Goal: Task Accomplishment & Management: Complete application form

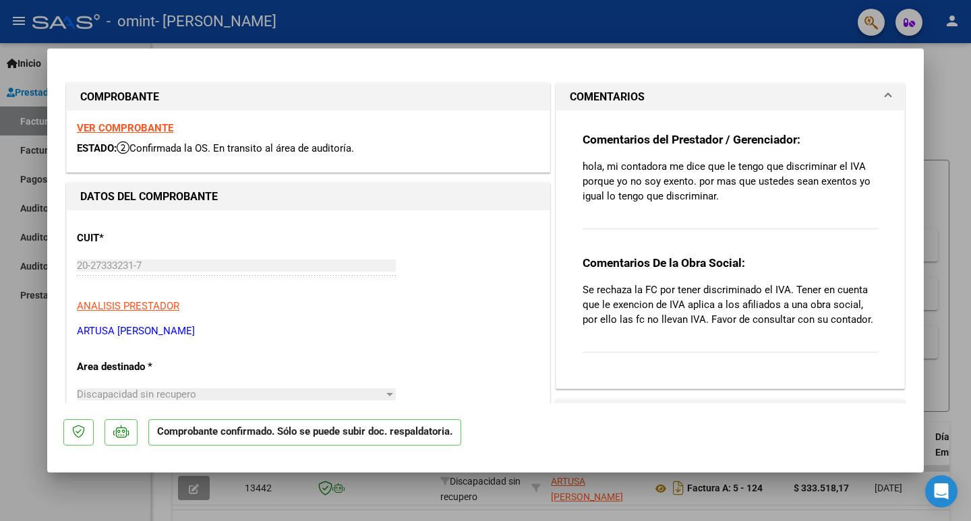
click at [26, 351] on div at bounding box center [485, 260] width 971 height 521
type input "$ 0,00"
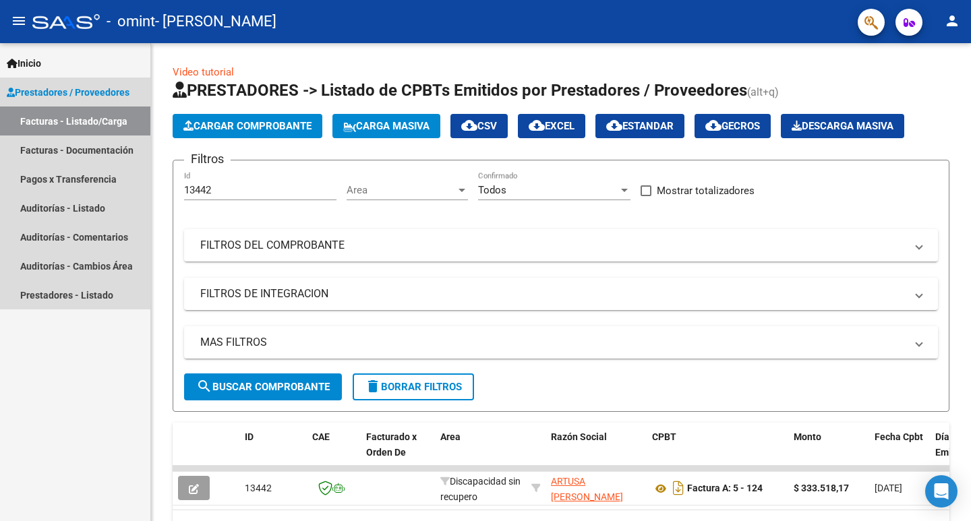
click at [76, 120] on link "Facturas - Listado/Carga" at bounding box center [75, 121] width 150 height 29
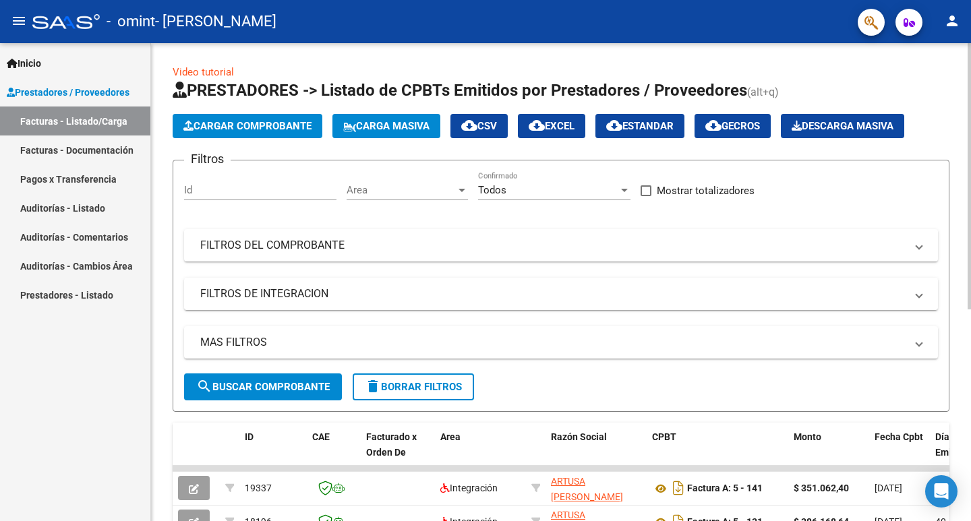
click at [271, 176] on div "Id" at bounding box center [260, 185] width 152 height 29
click at [271, 190] on input "Id" at bounding box center [260, 190] width 152 height 12
click at [255, 130] on span "Cargar Comprobante" at bounding box center [247, 126] width 128 height 12
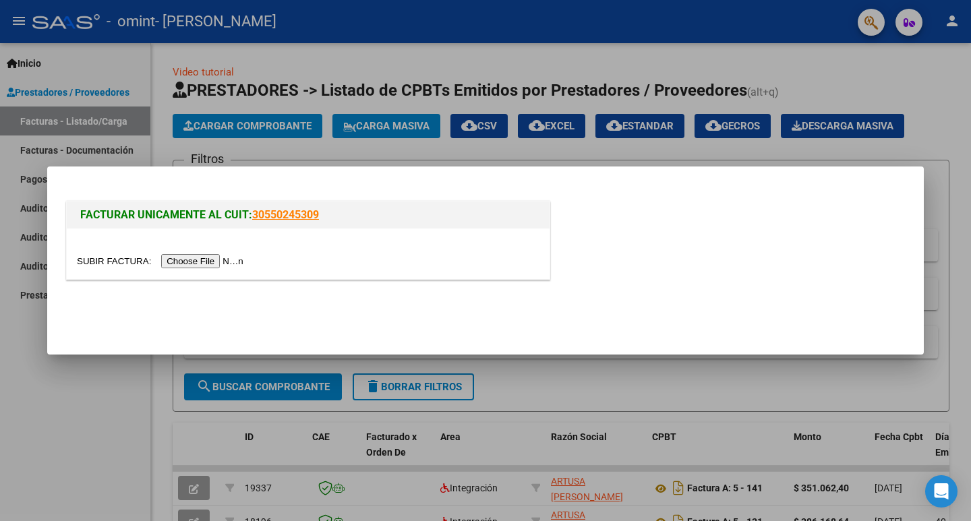
click at [206, 262] on input "file" at bounding box center [162, 261] width 171 height 14
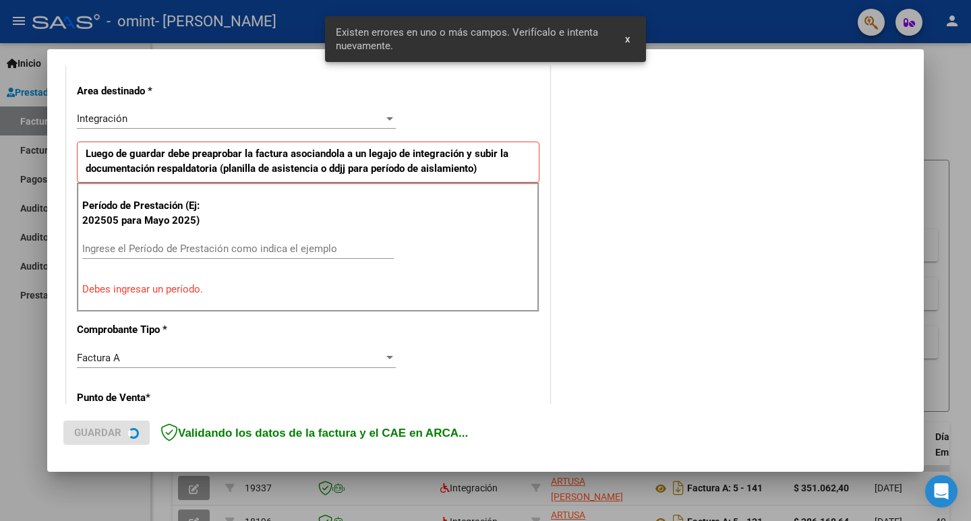
scroll to position [301, 0]
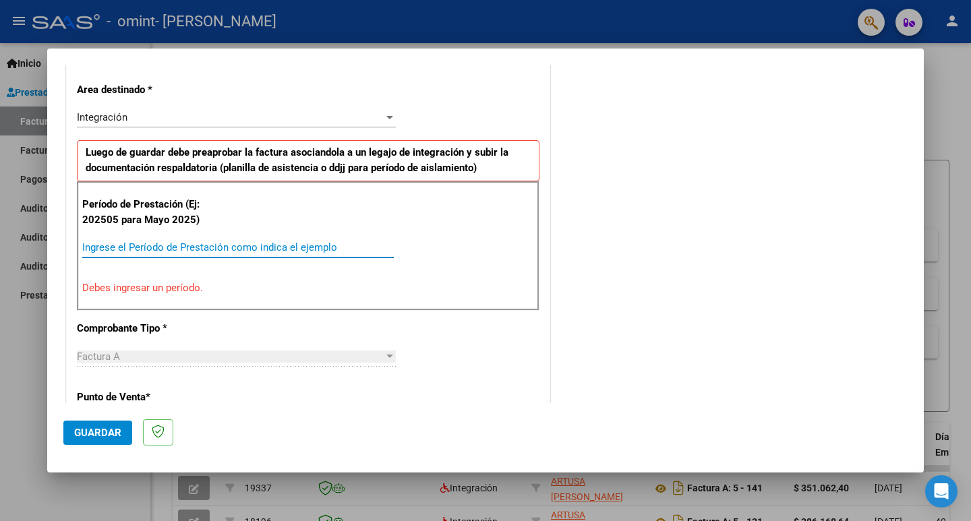
click at [162, 244] on input "Ingrese el Período de Prestación como indica el ejemplo" at bounding box center [238, 248] width 312 height 12
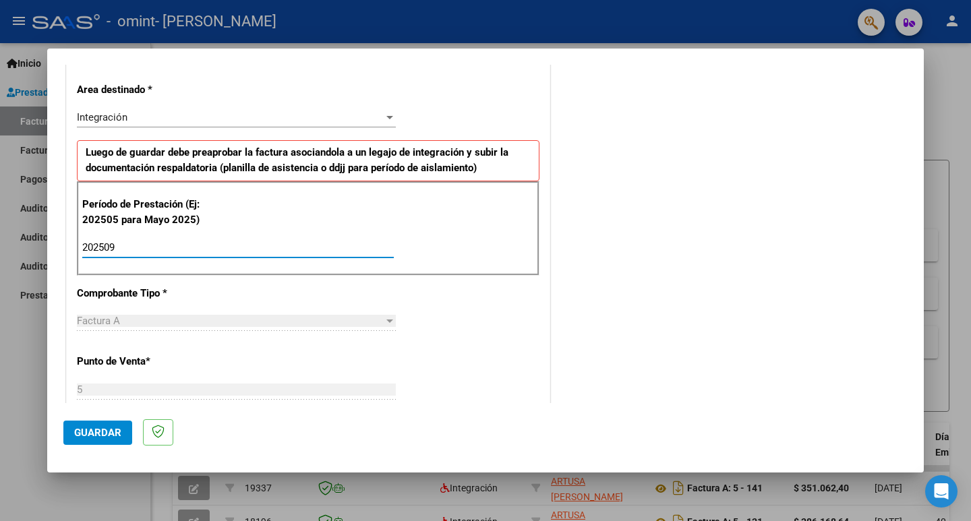
type input "202509"
click at [262, 303] on div "CUIT * 20-27333231-7 Ingresar CUIT ANALISIS PRESTADOR ARTUSA [PERSON_NAME] Area…" at bounding box center [308, 440] width 483 height 1015
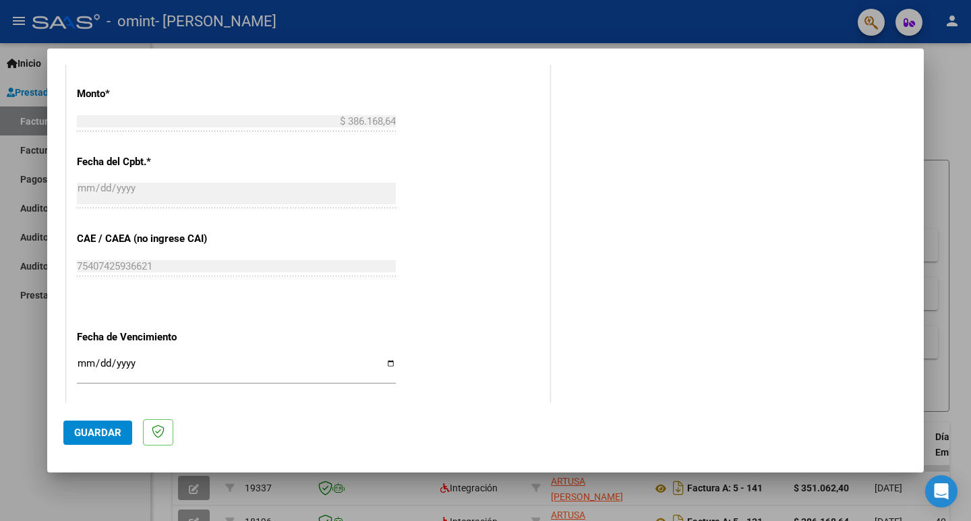
scroll to position [773, 0]
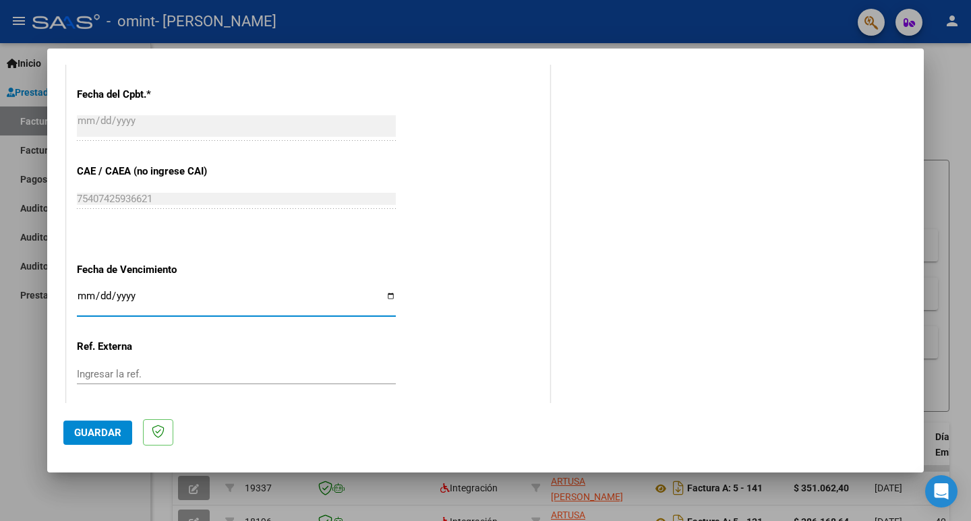
click at [85, 291] on input "Ingresar la fecha" at bounding box center [236, 302] width 319 height 22
type input "[DATE]"
click at [227, 366] on div "Ingresar la ref." at bounding box center [236, 374] width 319 height 20
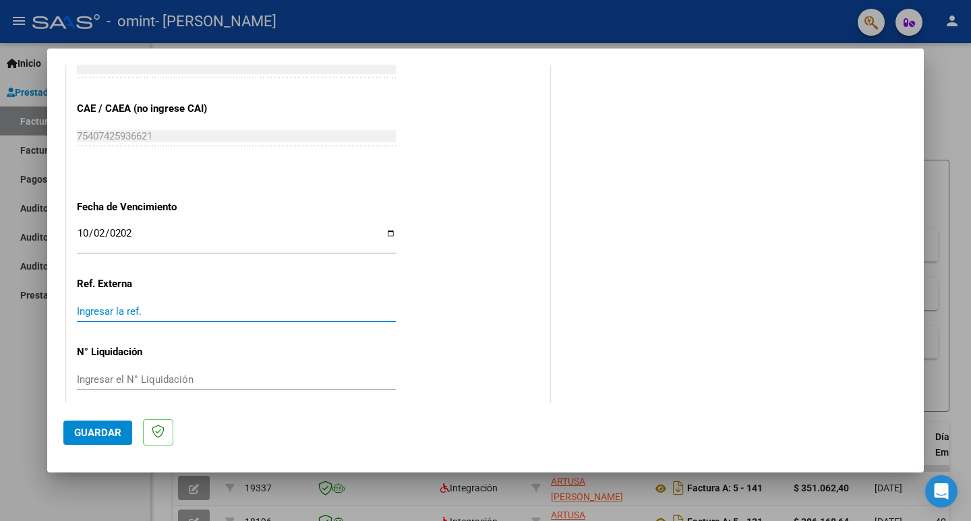
scroll to position [849, 0]
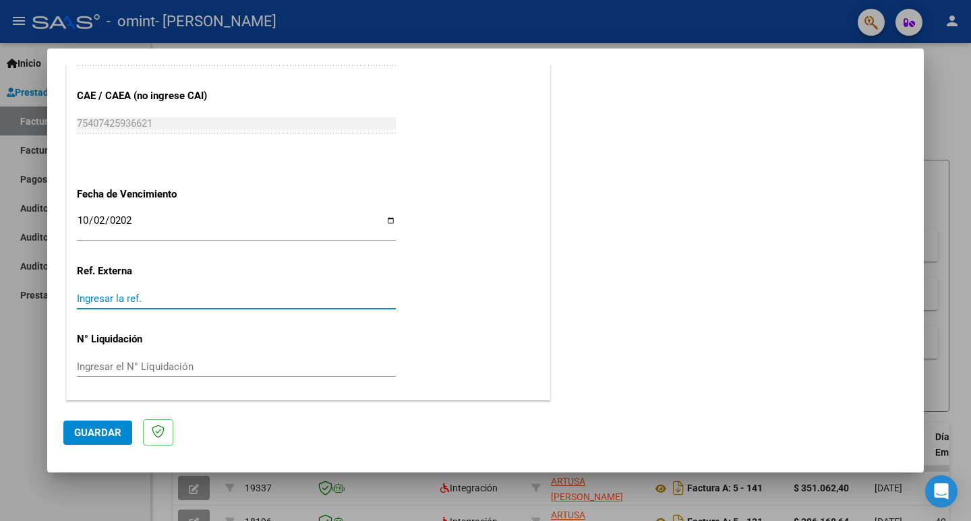
click at [101, 433] on span "Guardar" at bounding box center [97, 433] width 47 height 12
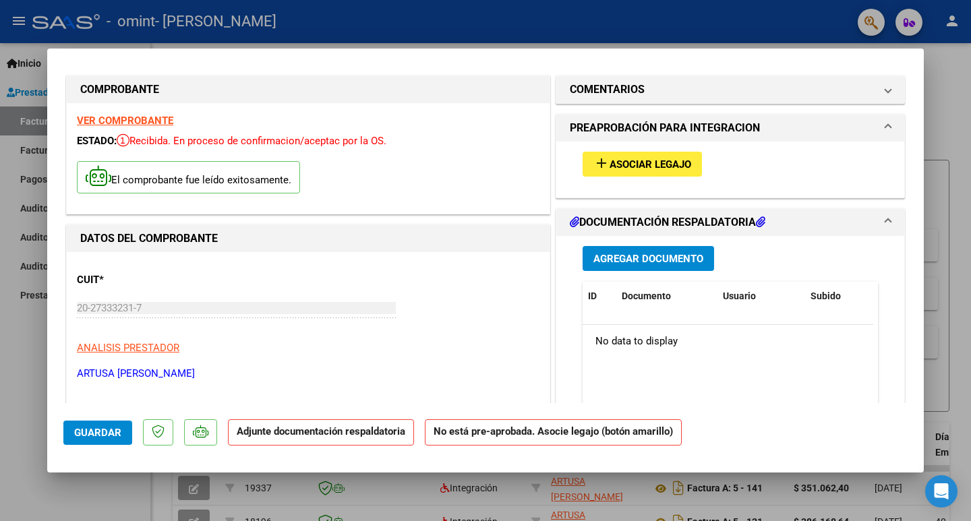
scroll to position [0, 0]
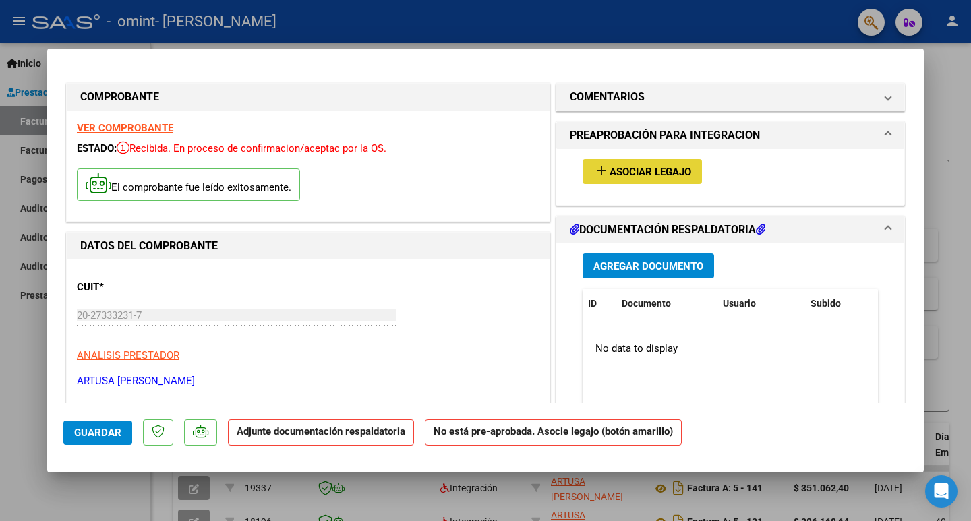
click at [644, 174] on span "Asociar Legajo" at bounding box center [651, 172] width 82 height 12
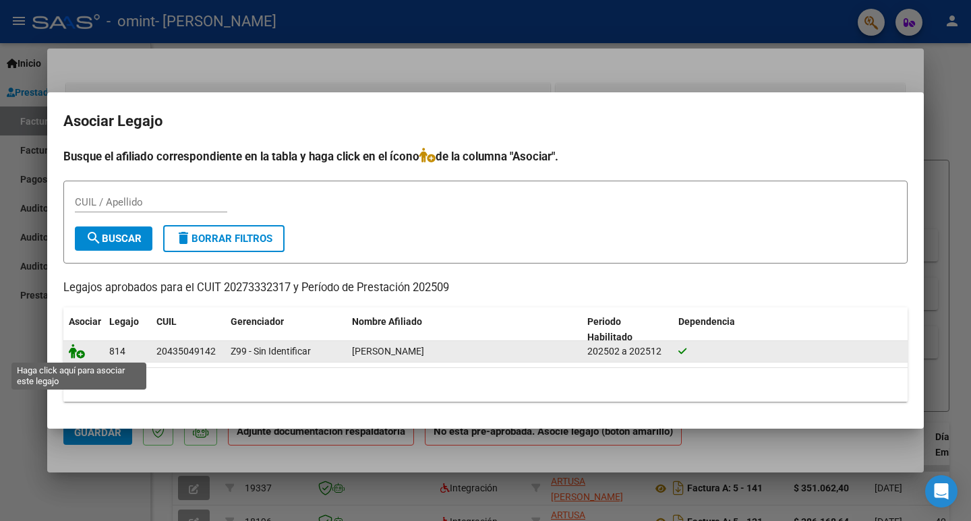
click at [76, 355] on icon at bounding box center [77, 351] width 16 height 15
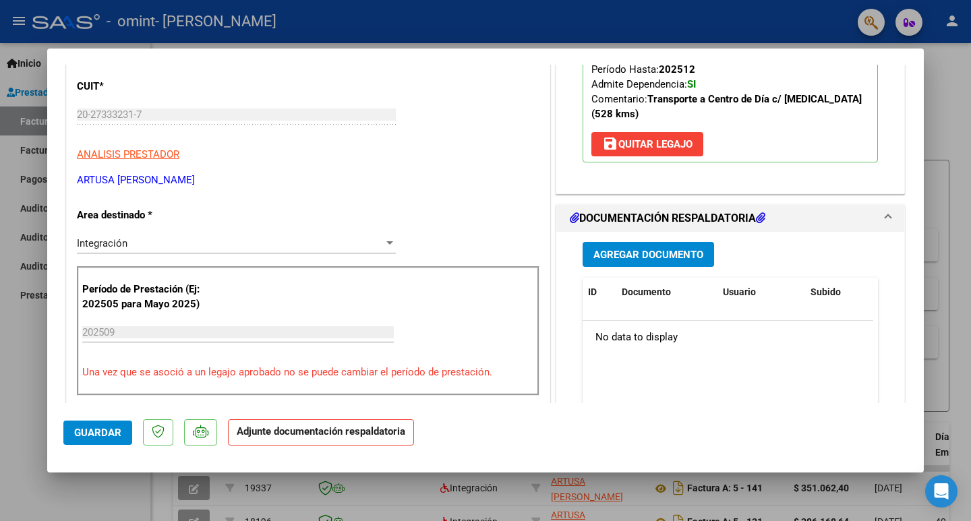
scroll to position [202, 0]
click at [643, 248] on span "Agregar Documento" at bounding box center [649, 254] width 110 height 12
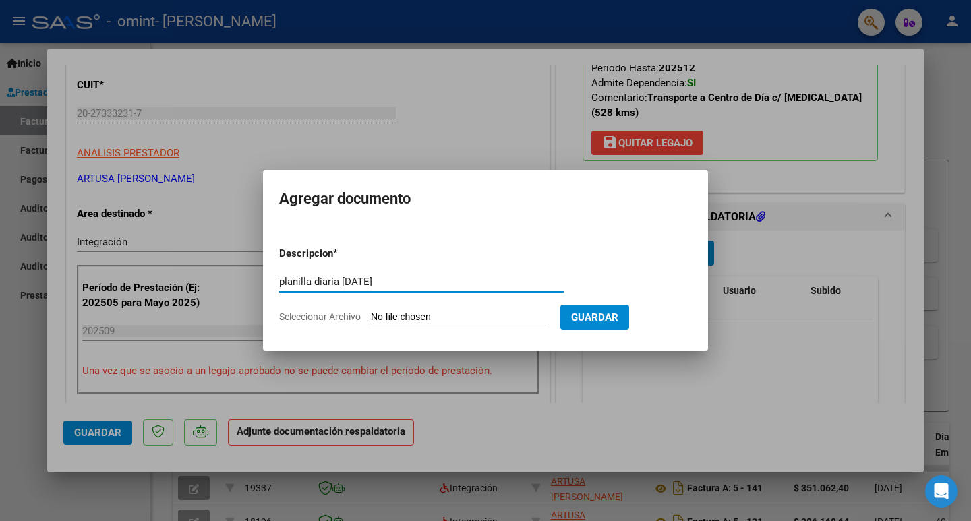
type input "planilla diaria [DATE]"
click at [424, 315] on input "Seleccionar Archivo" at bounding box center [460, 318] width 179 height 13
type input "C:\fakepath\planilla diaria [PERSON_NAME] [DATE] firmada.jpeg"
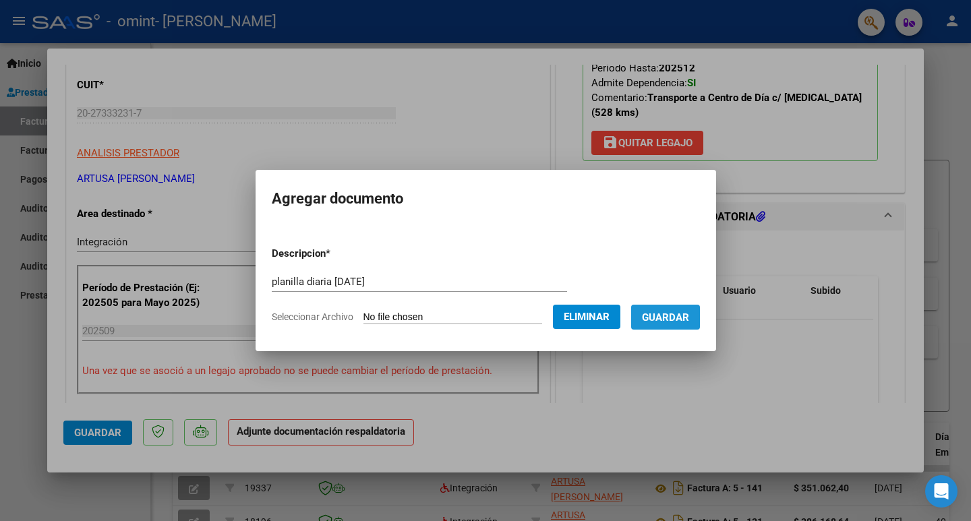
click at [687, 319] on span "Guardar" at bounding box center [665, 318] width 47 height 12
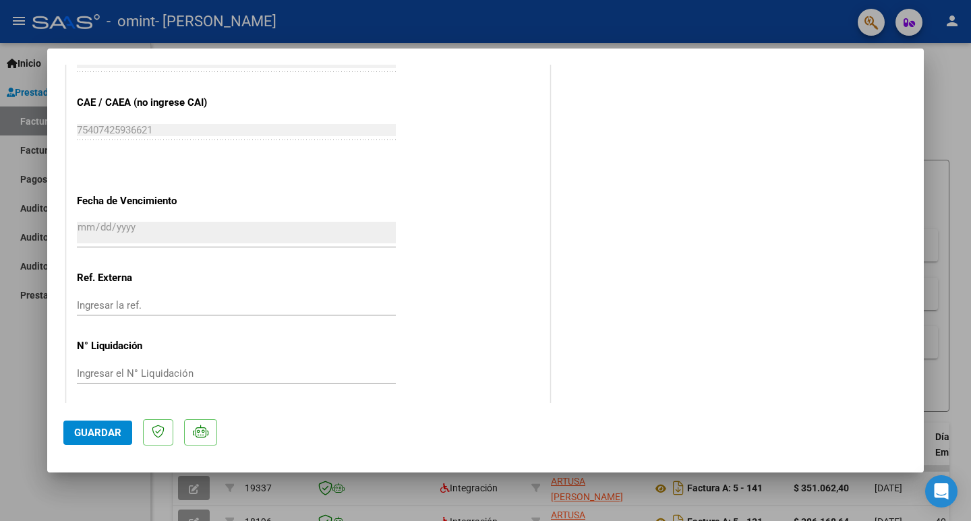
scroll to position [869, 0]
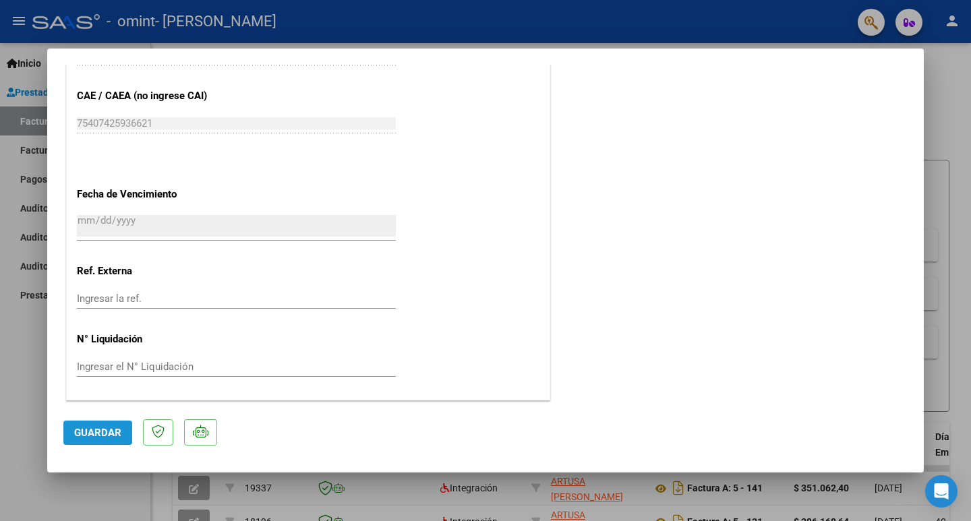
click at [99, 442] on button "Guardar" at bounding box center [97, 433] width 69 height 24
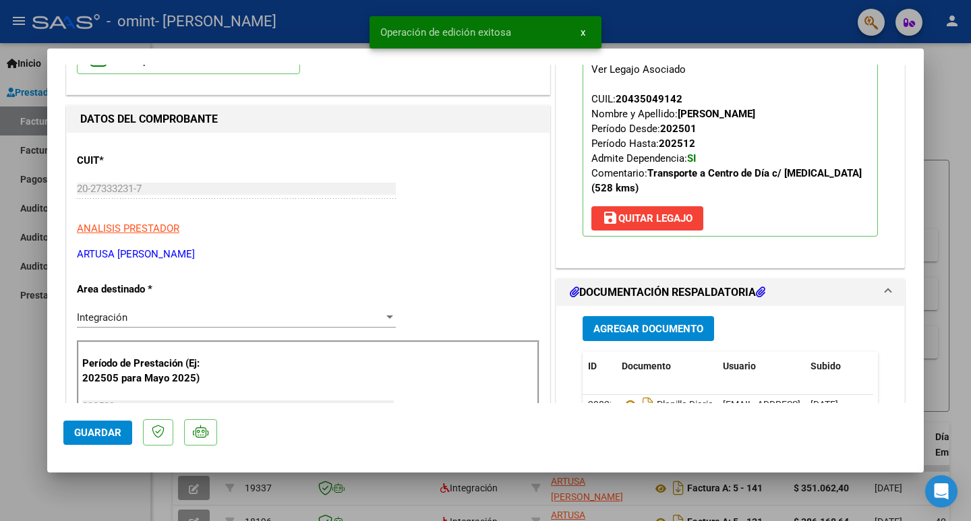
scroll to position [0, 0]
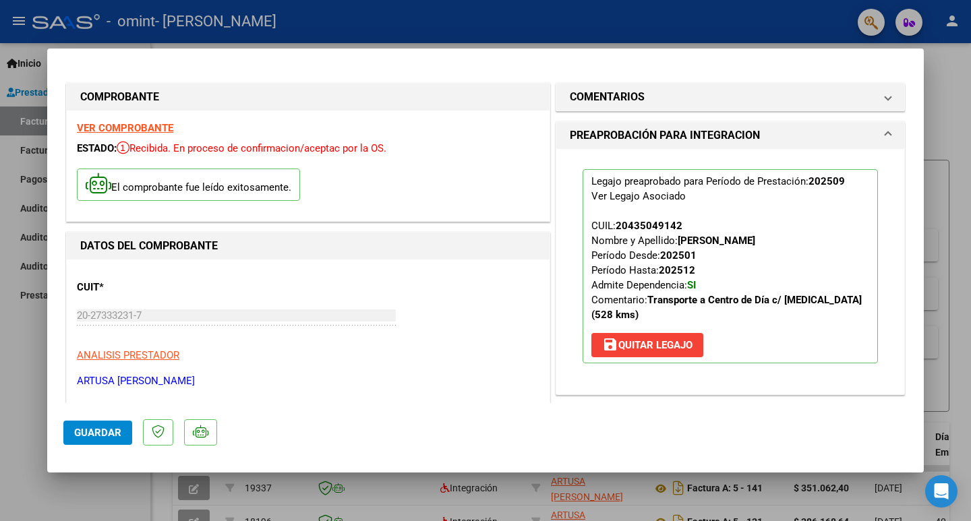
click at [32, 368] on div at bounding box center [485, 260] width 971 height 521
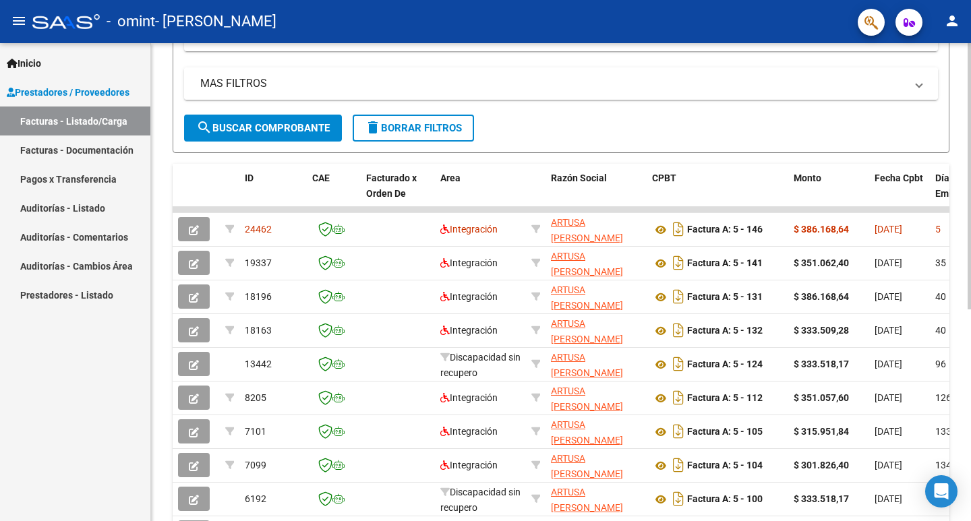
scroll to position [270, 0]
